Goal: Information Seeking & Learning: Learn about a topic

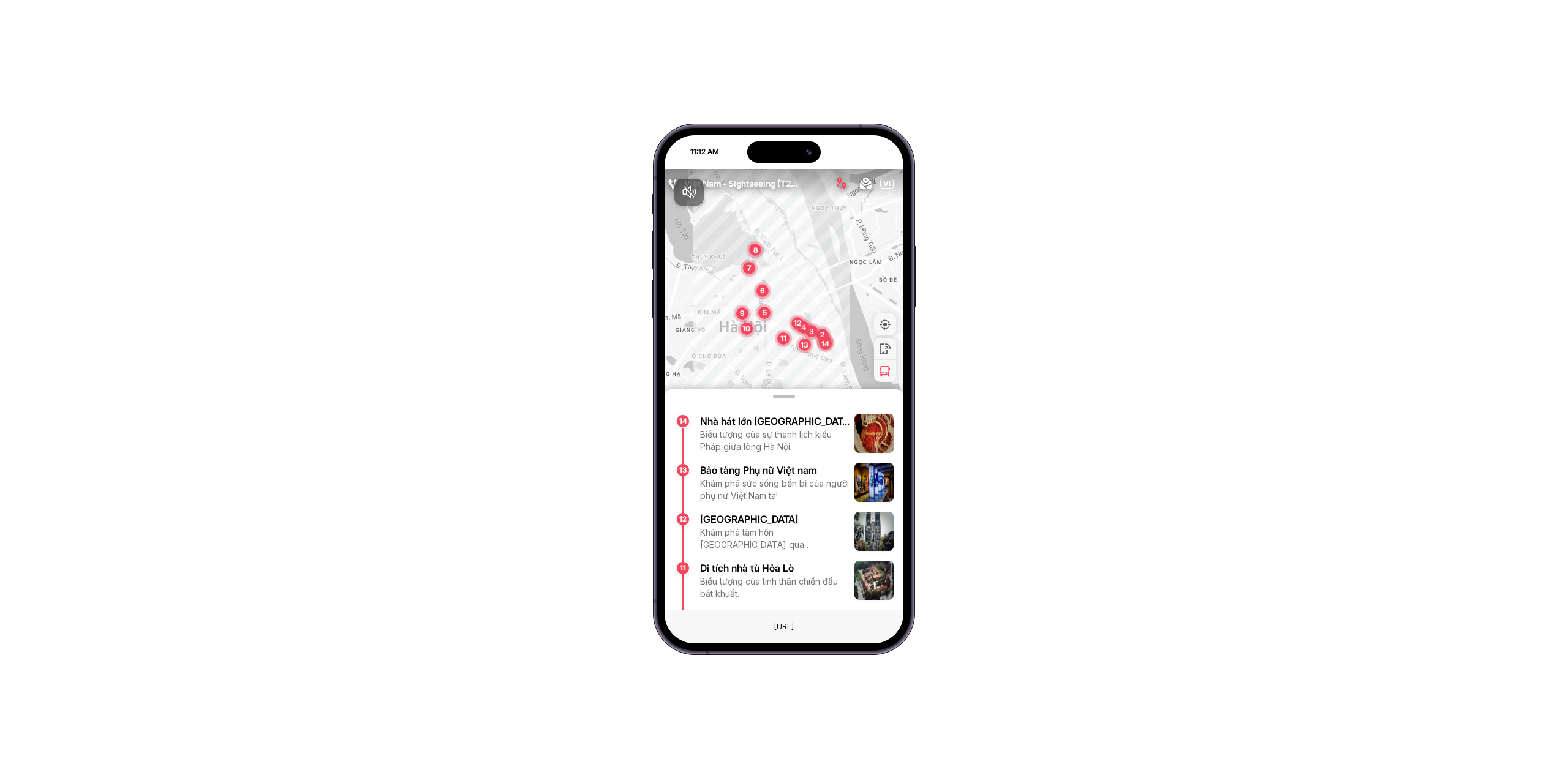
click at [738, 576] on div at bounding box center [784, 389] width 239 height 441
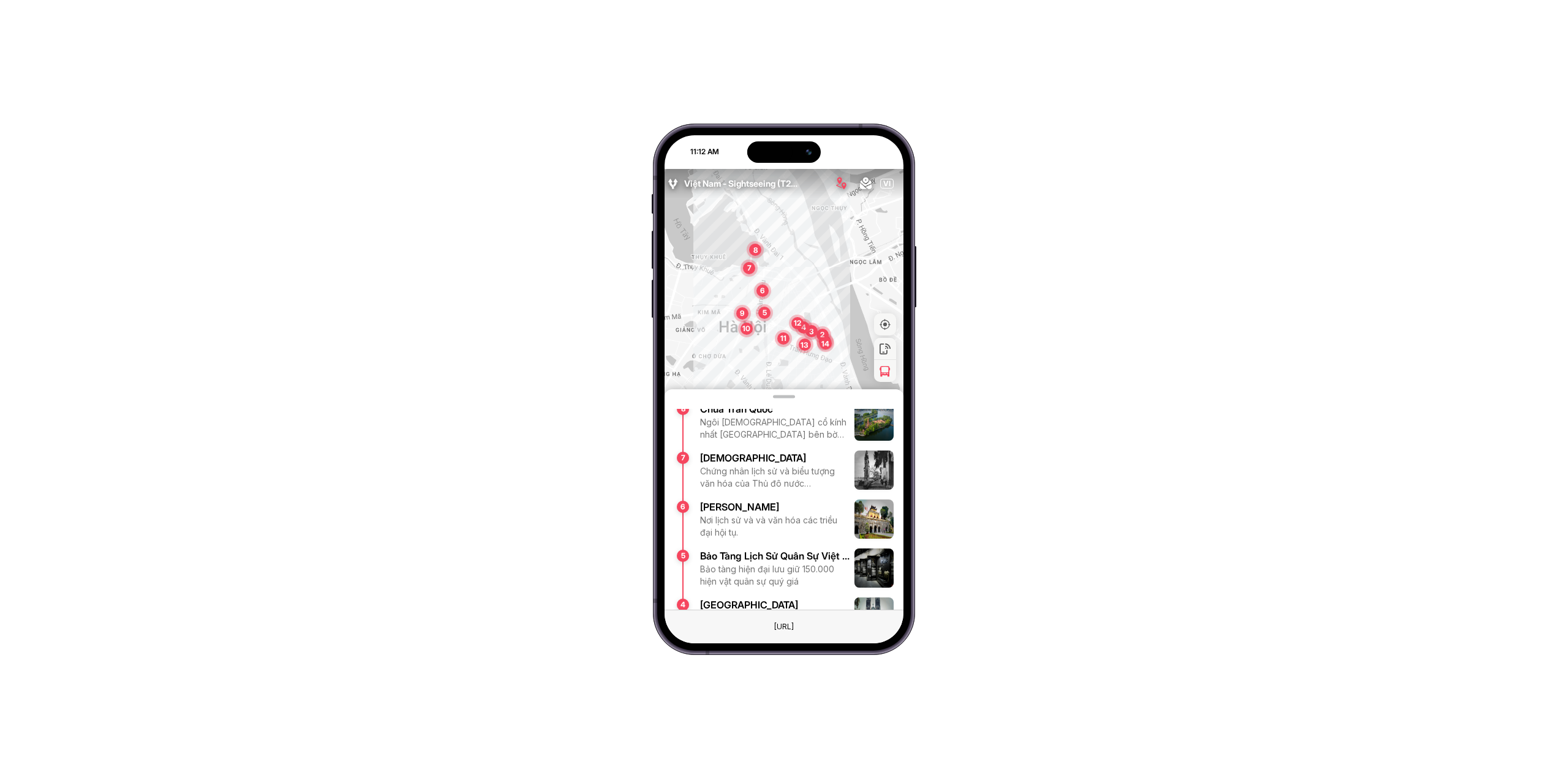
scroll to position [512, 0]
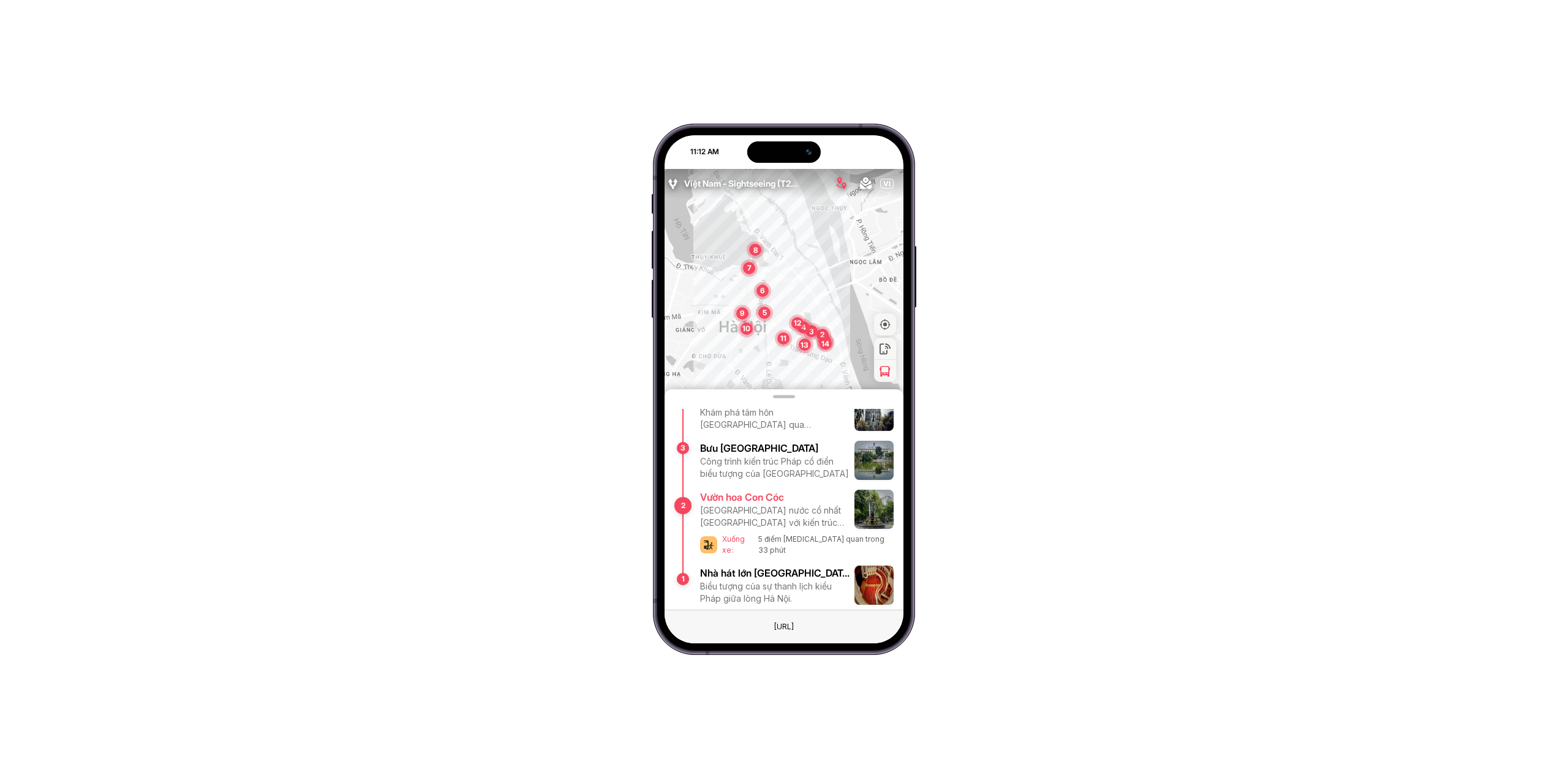
click at [735, 506] on div "[GEOGRAPHIC_DATA] nước cổ nhất [GEOGRAPHIC_DATA] với kiến trúc Đông-Tây độc đáo" at bounding box center [775, 516] width 149 height 24
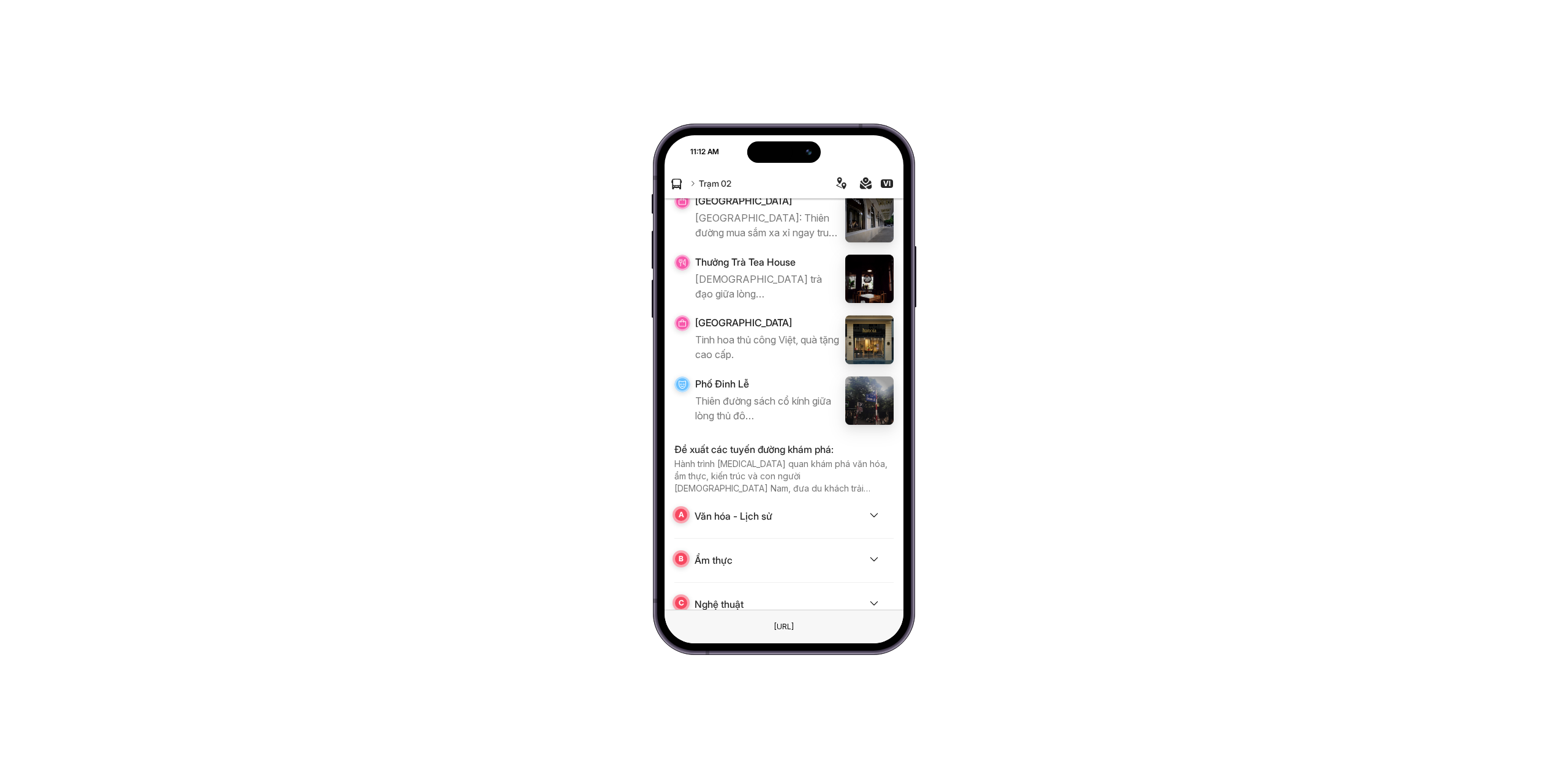
scroll to position [1191, 0]
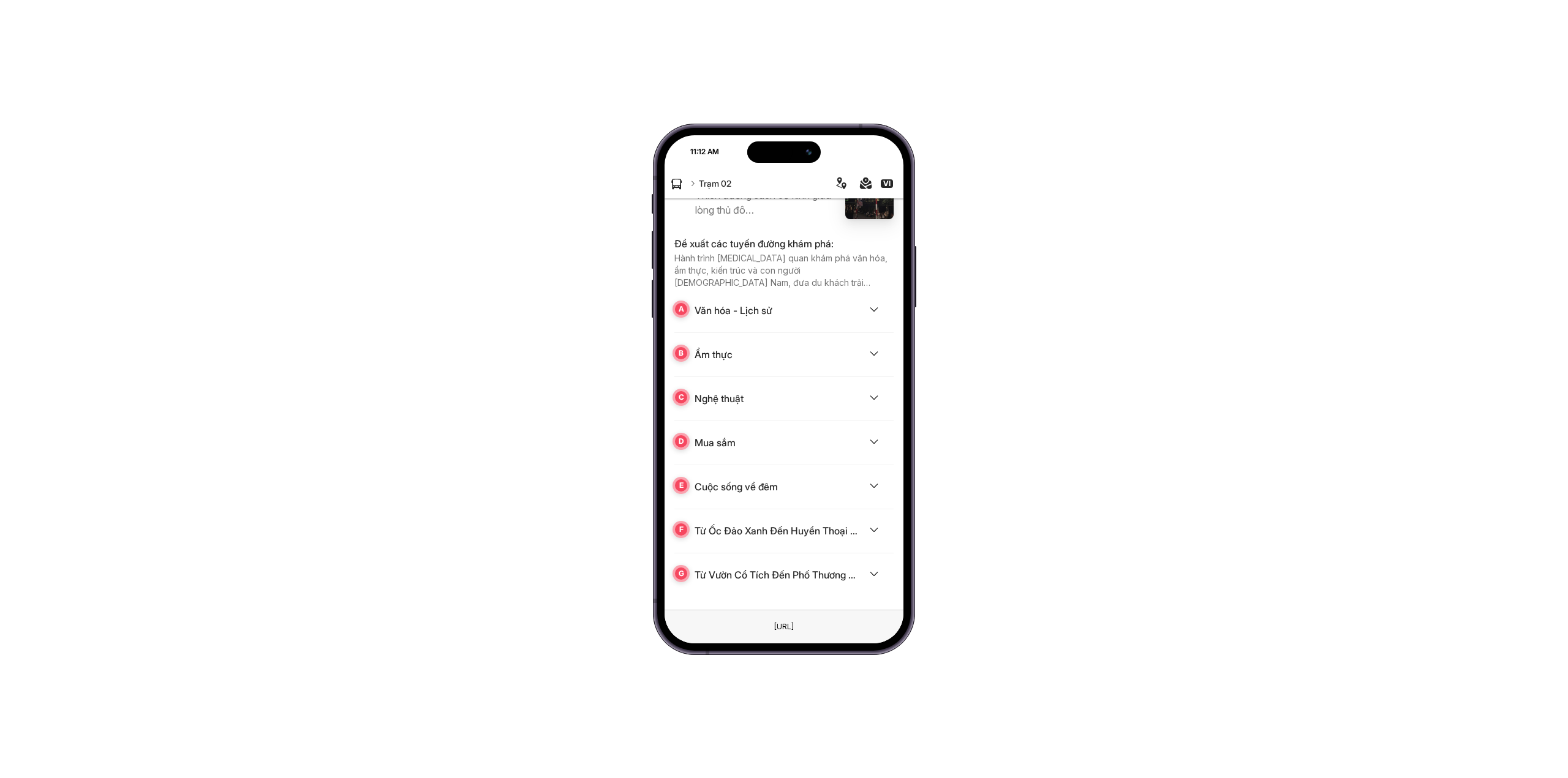
click at [751, 314] on div "Văn hóa - Lịch sử" at bounding box center [733, 310] width 78 height 15
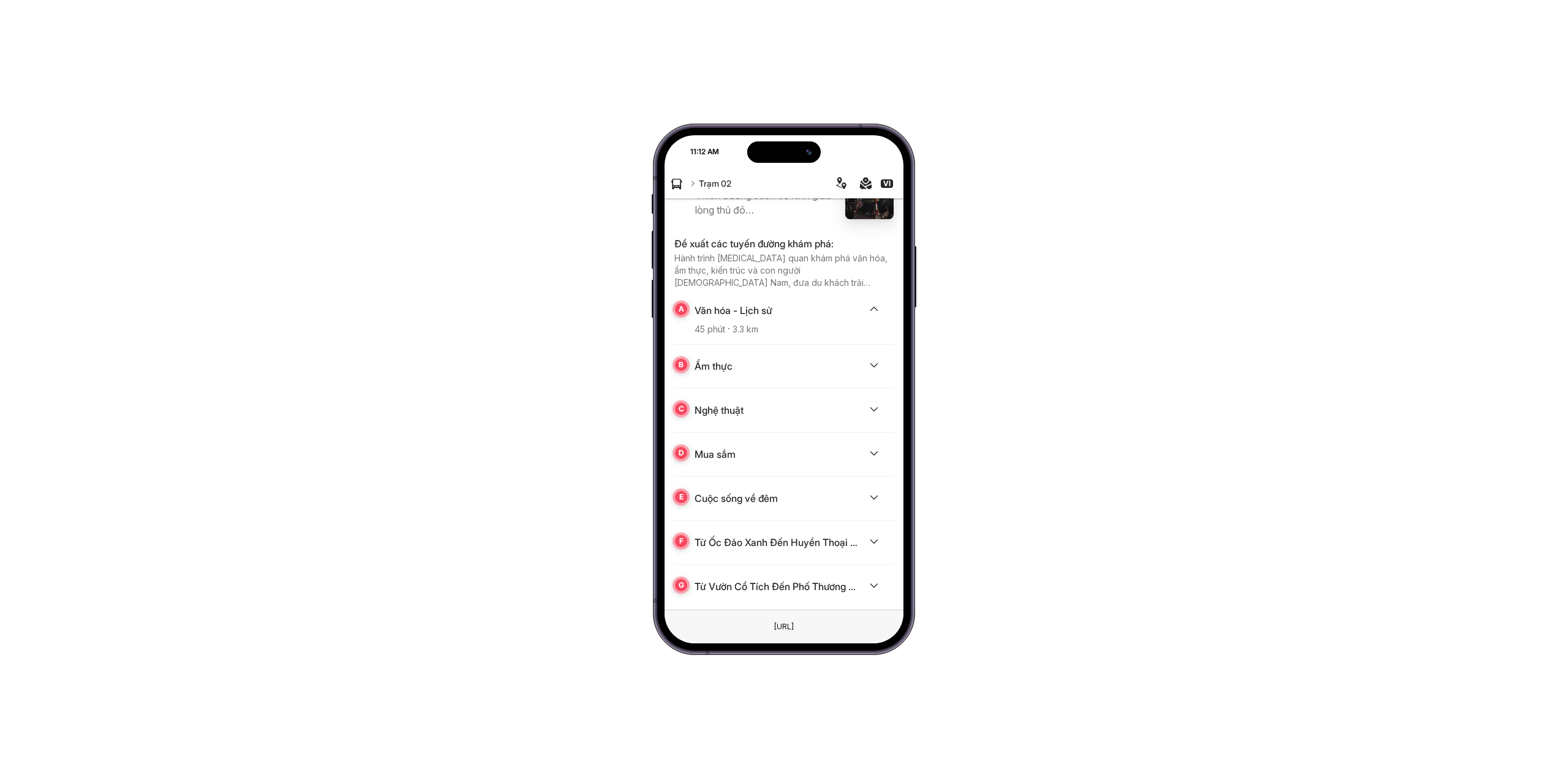
click at [749, 329] on span "3.3 km" at bounding box center [741, 329] width 33 height 10
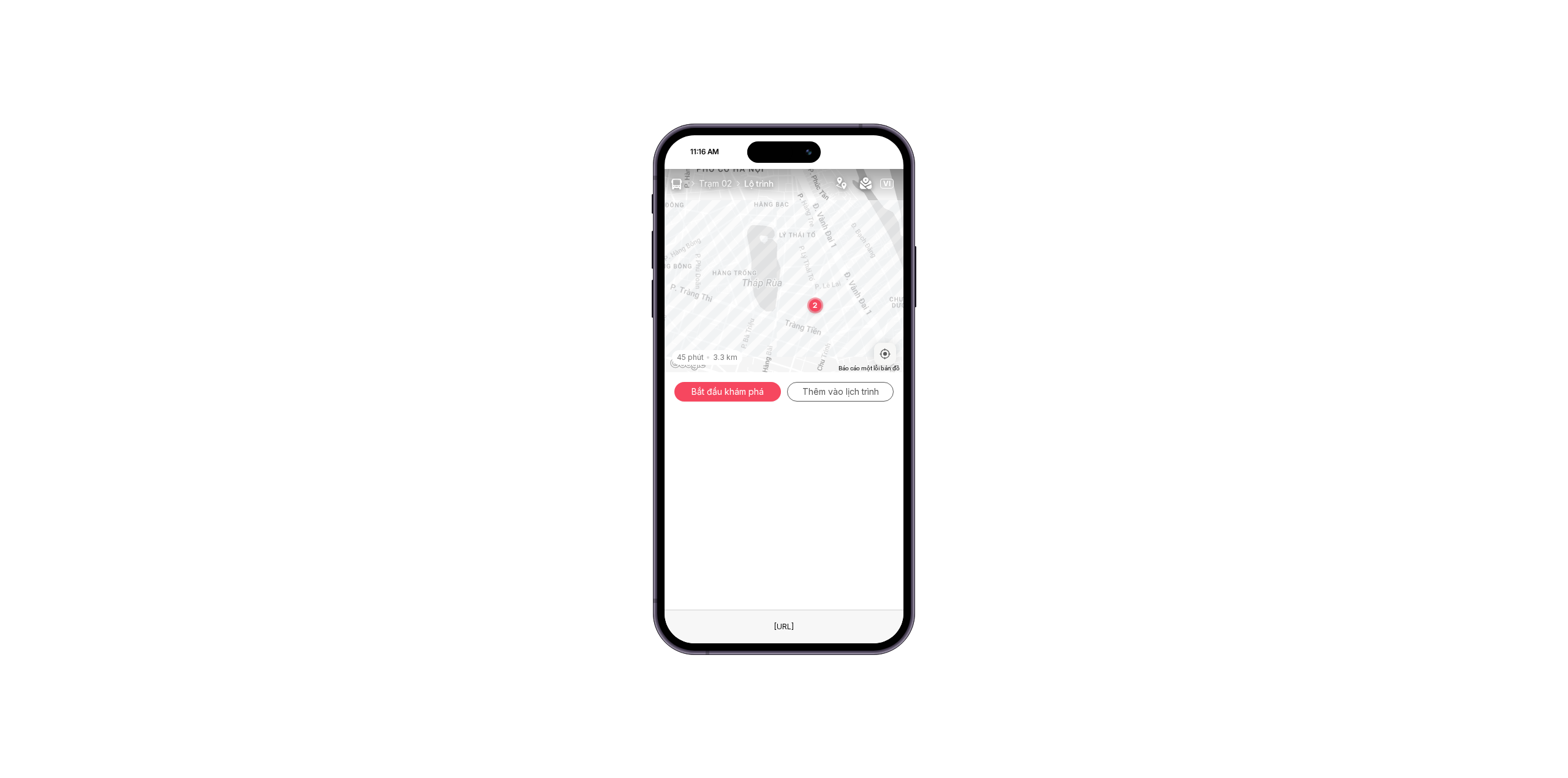
click at [719, 182] on span "Trạm 02" at bounding box center [714, 183] width 42 height 22
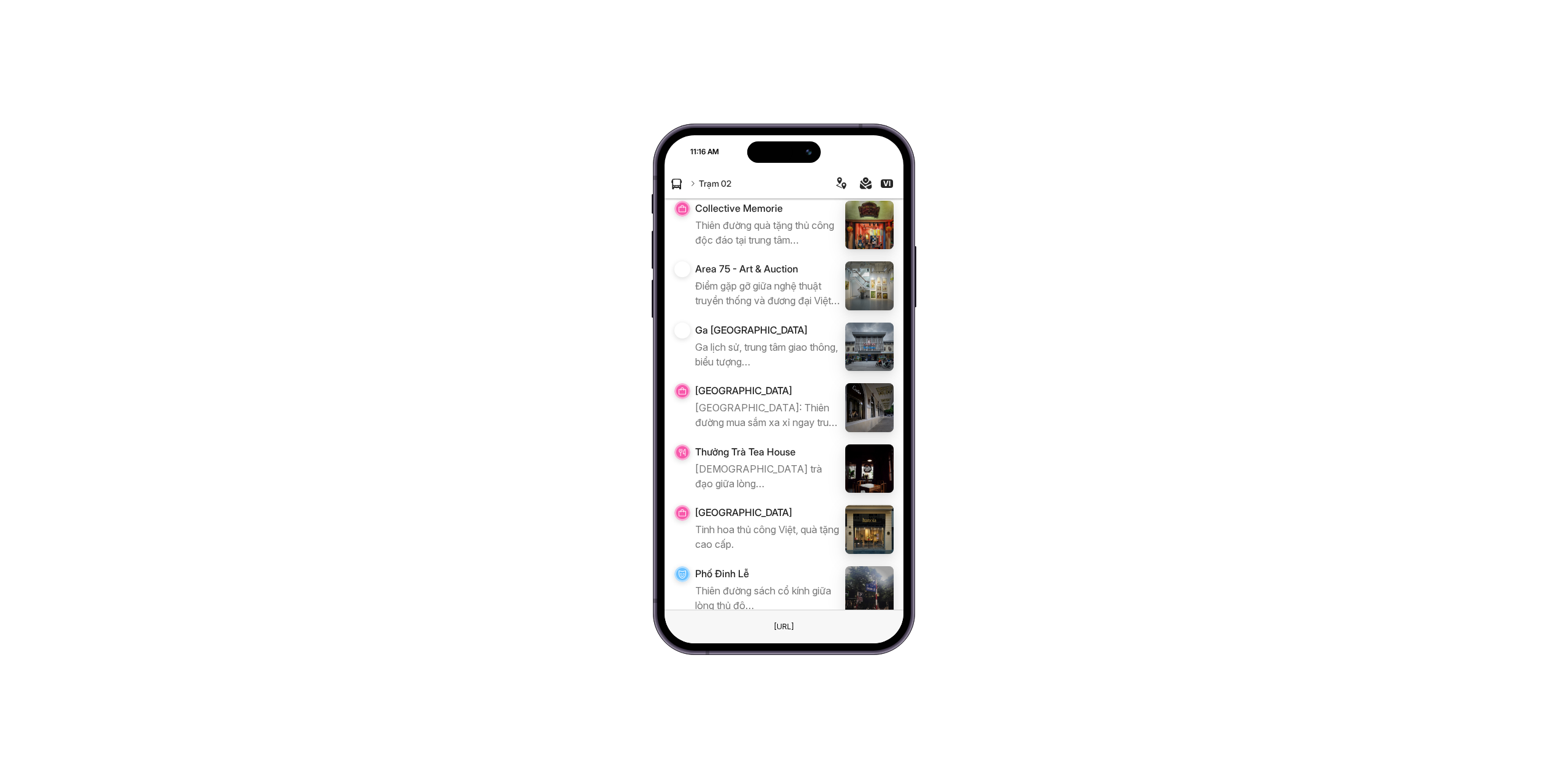
scroll to position [1191, 0]
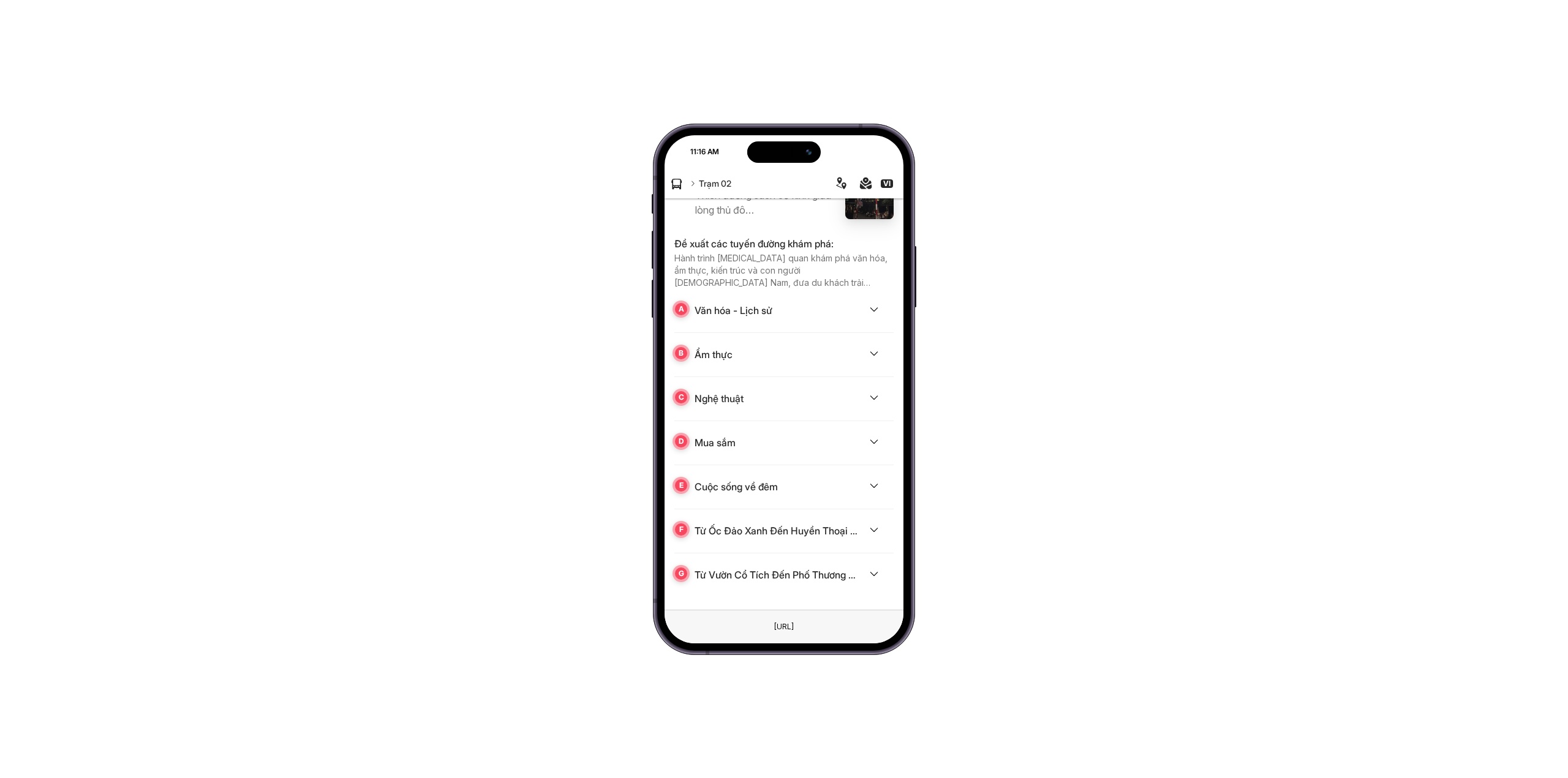
click at [749, 489] on div "Cuộc sống về đêm" at bounding box center [736, 486] width 83 height 15
click at [745, 491] on div "Cuộc sống về đêm" at bounding box center [736, 486] width 83 height 15
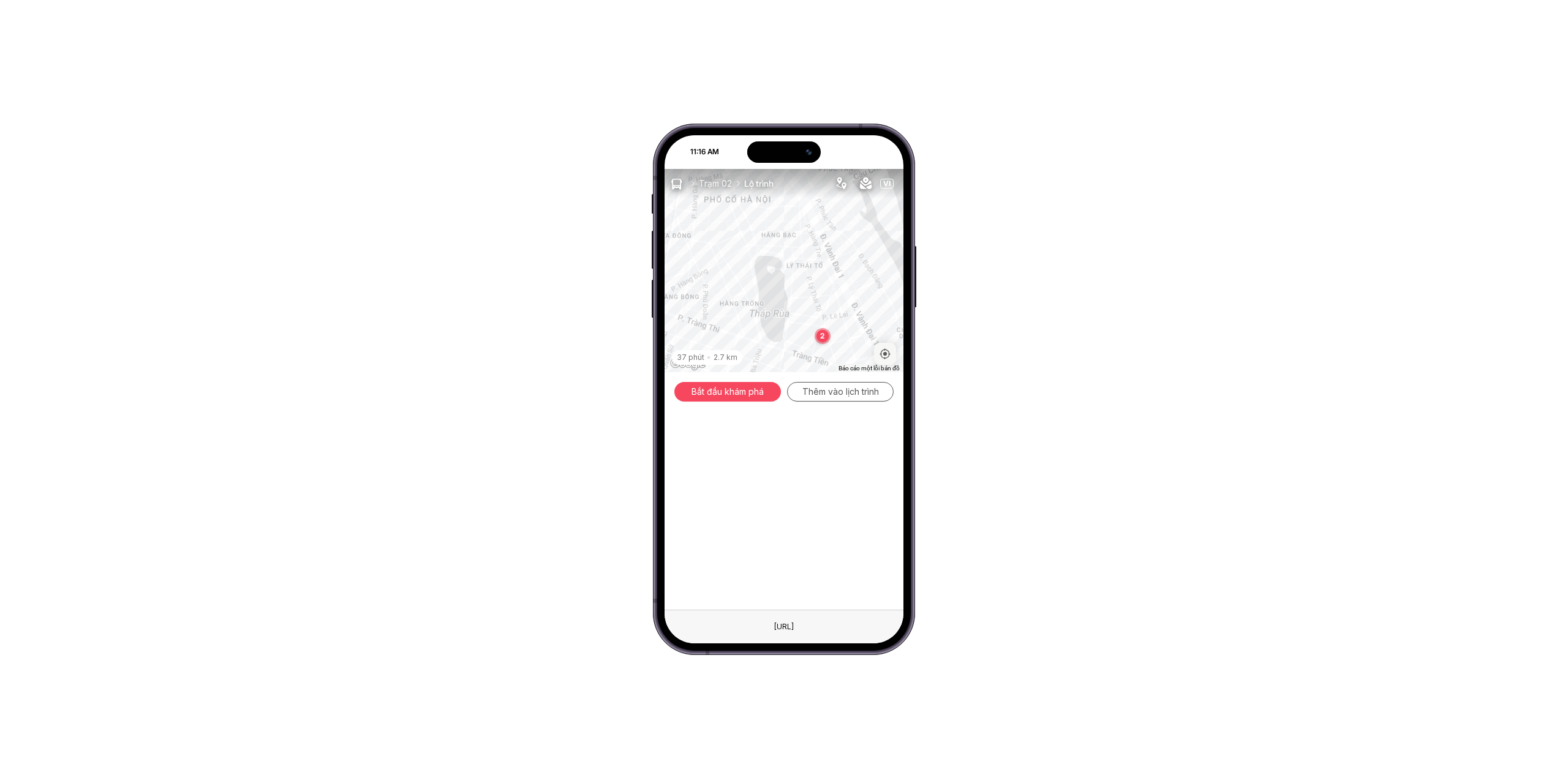
click at [718, 187] on span "Trạm 02" at bounding box center [714, 183] width 42 height 22
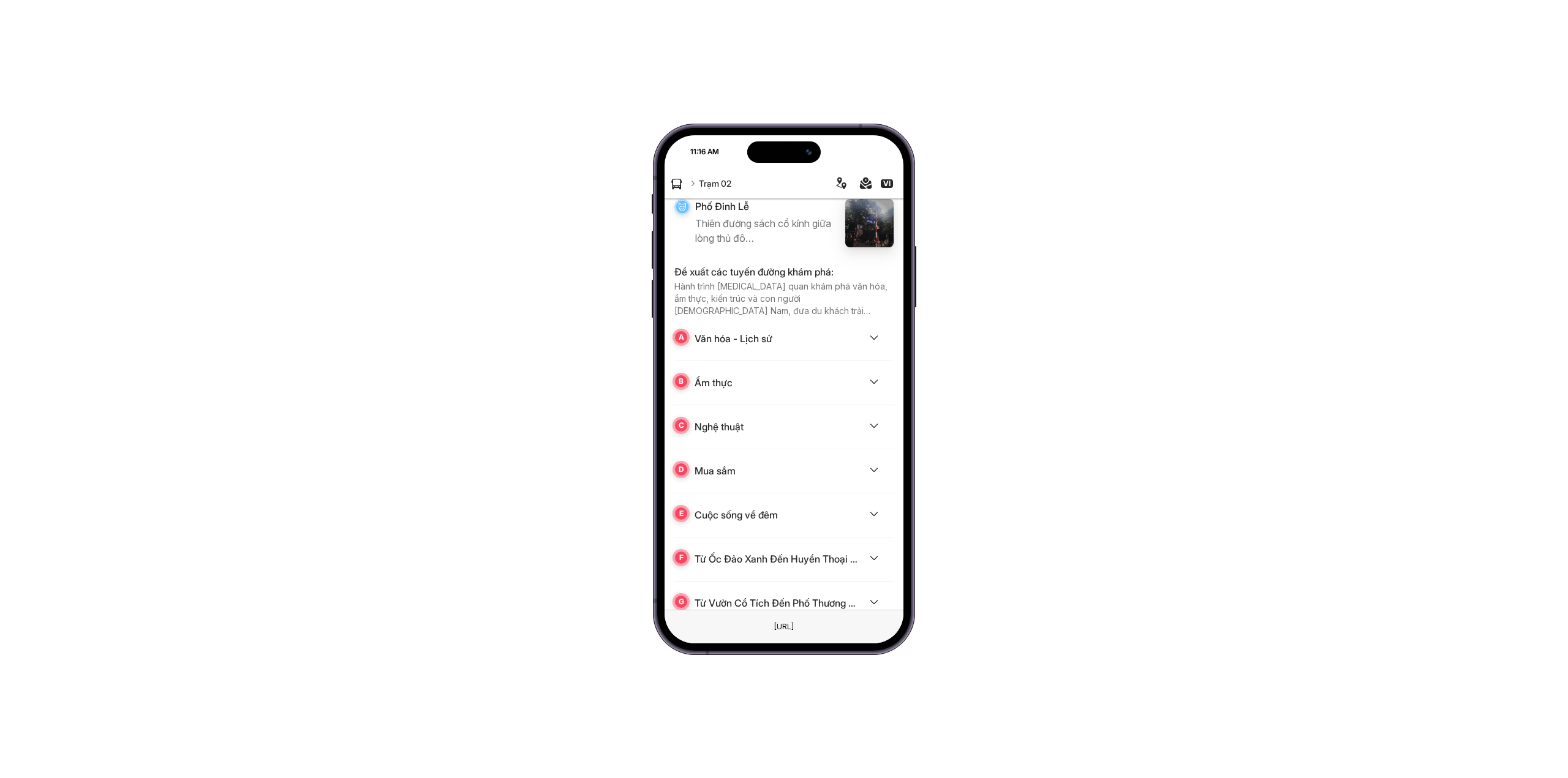
scroll to position [1191, 0]
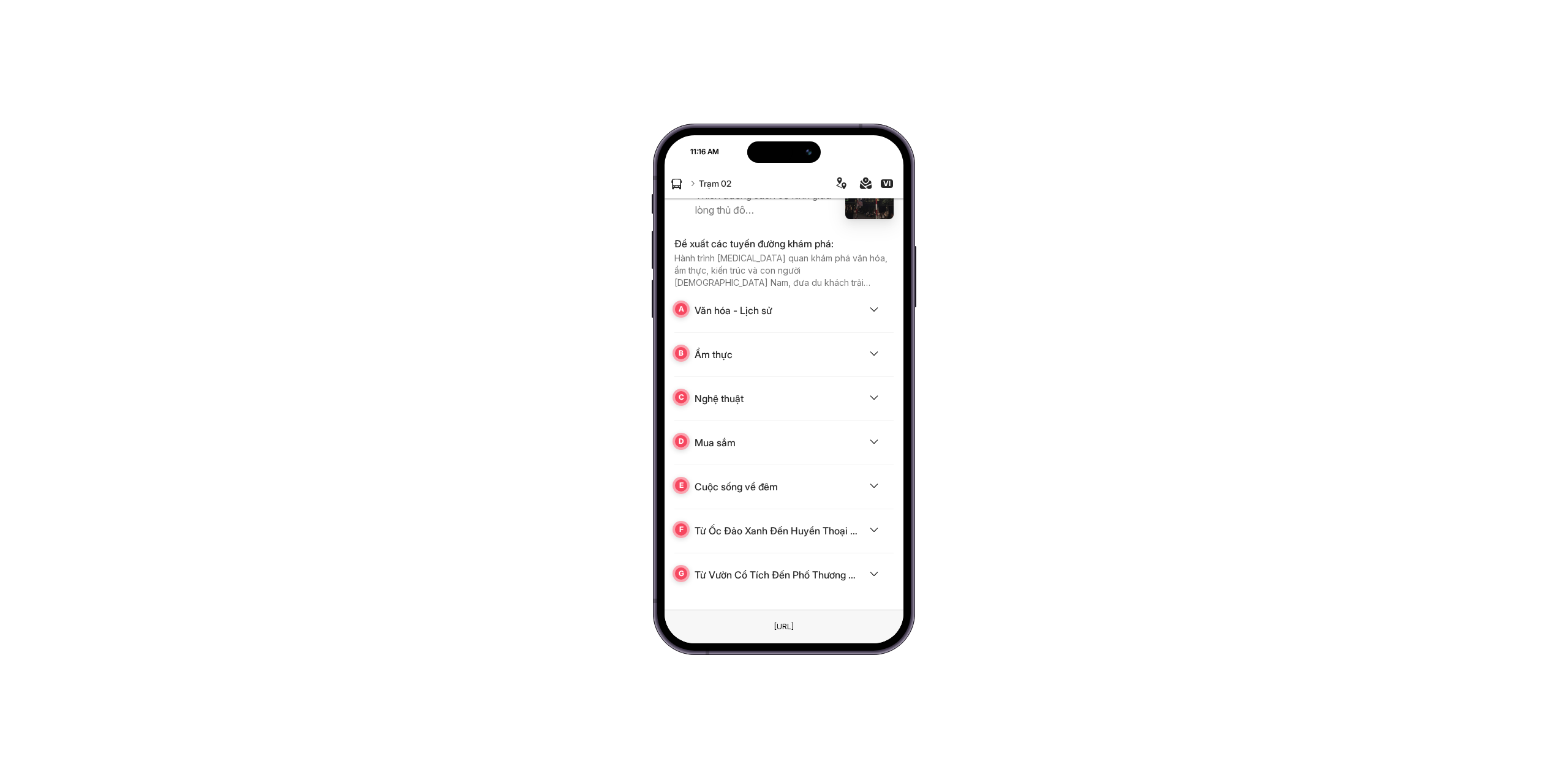
click at [745, 299] on div "Văn hóa - Lịch sử" at bounding box center [789, 310] width 189 height 42
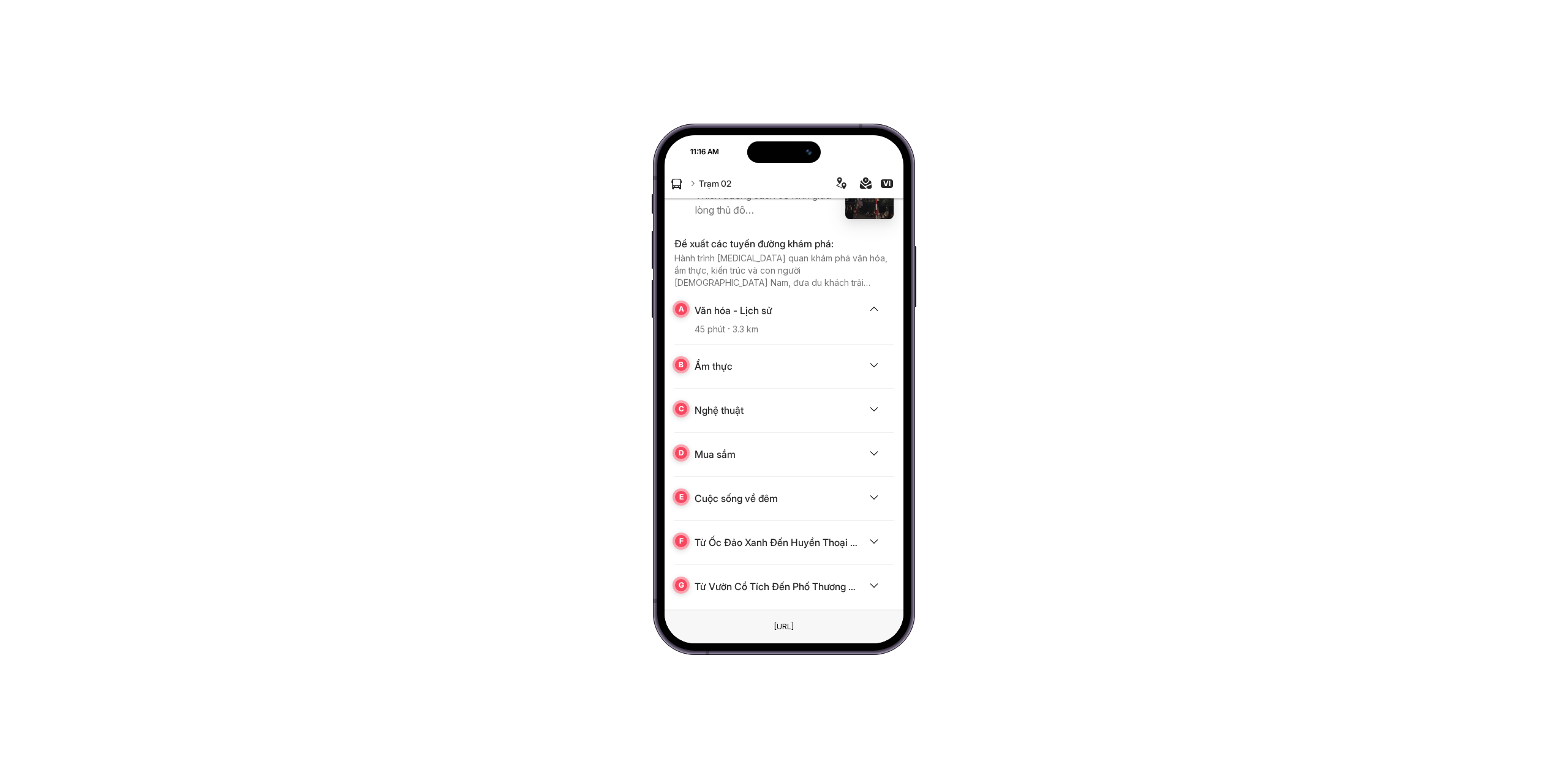
click at [725, 324] on span "3.3 km" at bounding box center [741, 329] width 33 height 10
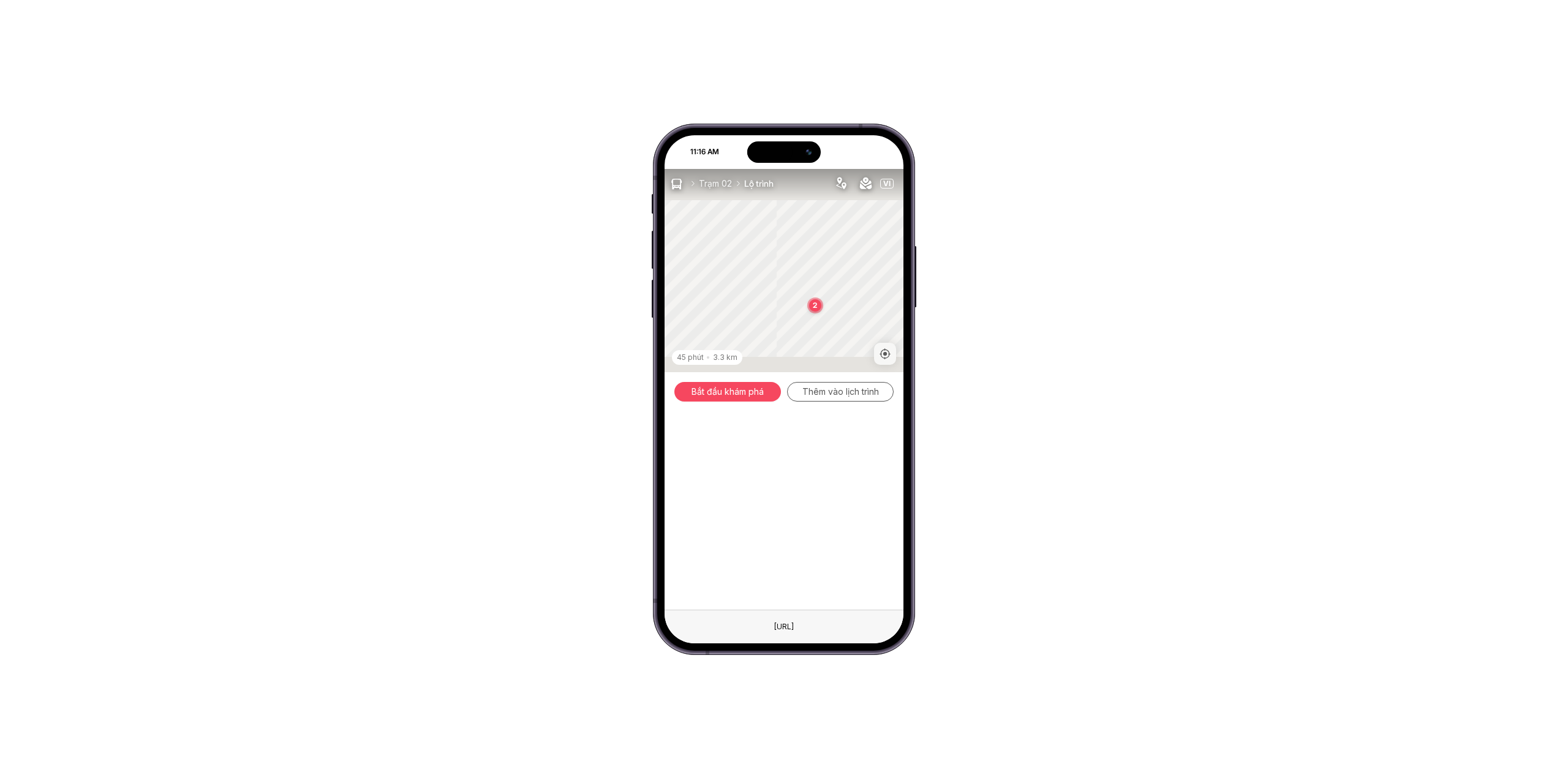
drag, startPoint x: 725, startPoint y: 323, endPoint x: 727, endPoint y: 271, distance: 52.0
click at [727, 272] on div "2 2" at bounding box center [784, 270] width 239 height 204
